Goal: Check status

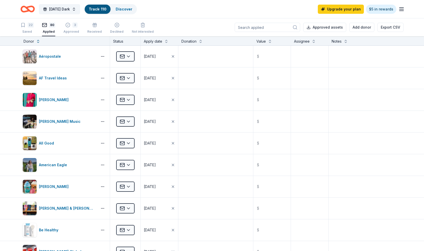
click at [29, 10] on icon "Home" at bounding box center [30, 8] width 8 height 5
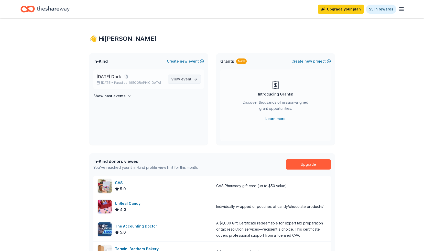
click at [179, 80] on span "View event" at bounding box center [181, 79] width 20 height 6
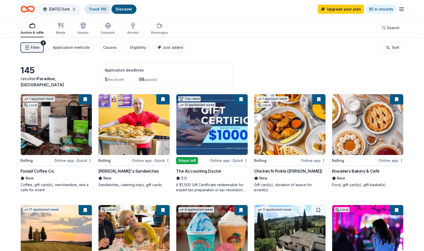
click at [106, 9] on link "Track · 110" at bounding box center [98, 9] width 18 height 4
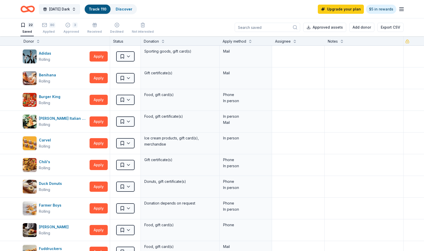
click at [106, 10] on link "Track · 110" at bounding box center [98, 9] width 18 height 4
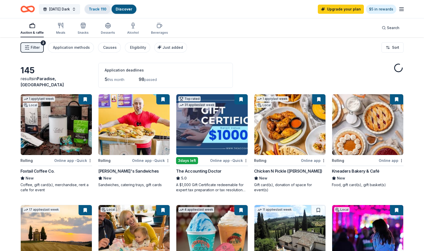
click at [103, 9] on link "Track · 110" at bounding box center [98, 9] width 18 height 4
